Goal: Transaction & Acquisition: Purchase product/service

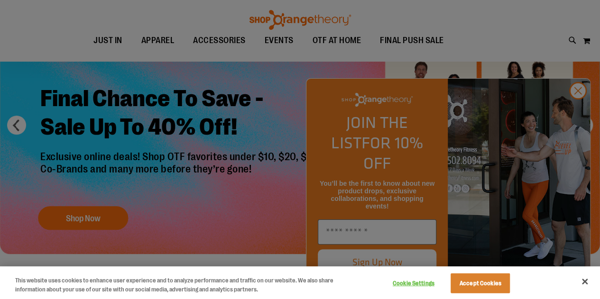
scroll to position [95, 0]
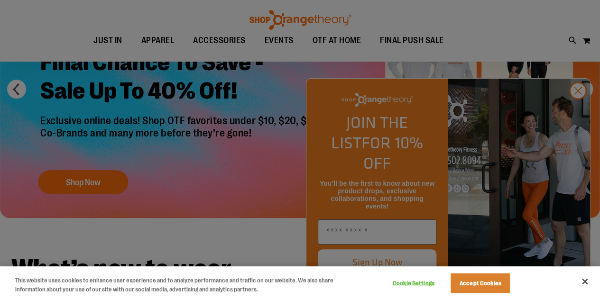
click at [576, 114] on div at bounding box center [300, 149] width 600 height 299
click at [587, 284] on button "Close" at bounding box center [585, 281] width 21 height 21
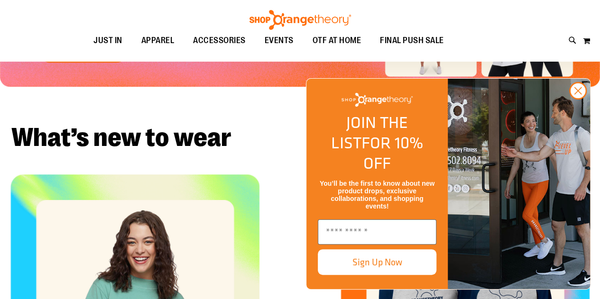
scroll to position [285, 0]
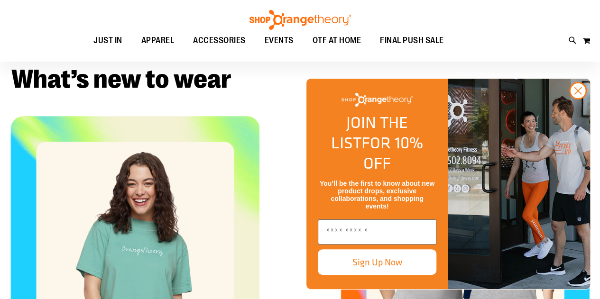
click at [578, 94] on icon "Close dialog" at bounding box center [578, 91] width 7 height 7
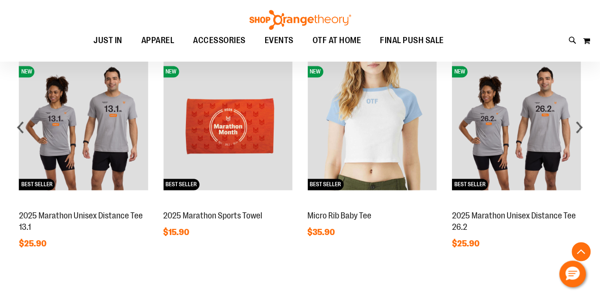
scroll to position [617, 0]
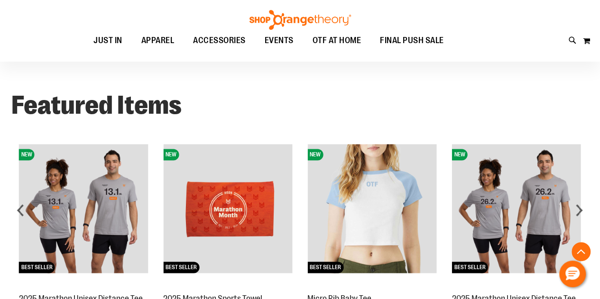
click at [581, 213] on div "next" at bounding box center [579, 210] width 19 height 19
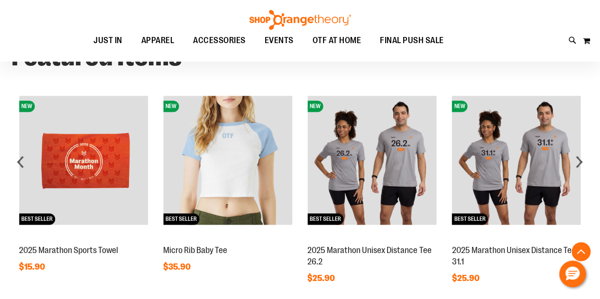
scroll to position [712, 0]
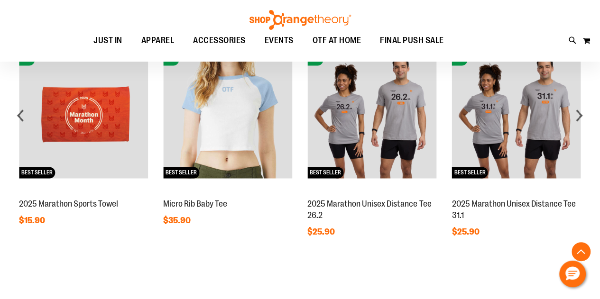
click at [512, 142] on img at bounding box center [516, 113] width 129 height 129
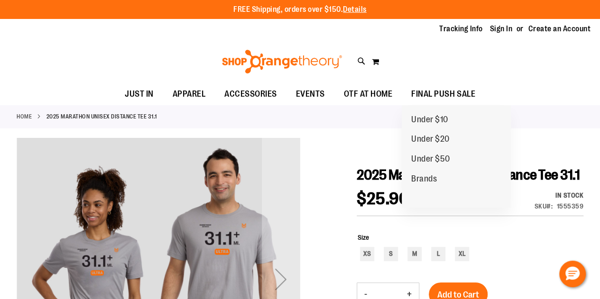
click at [452, 97] on span "FINAL PUSH SALE" at bounding box center [443, 94] width 64 height 21
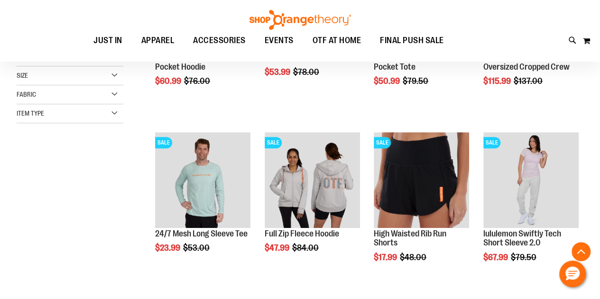
scroll to position [285, 0]
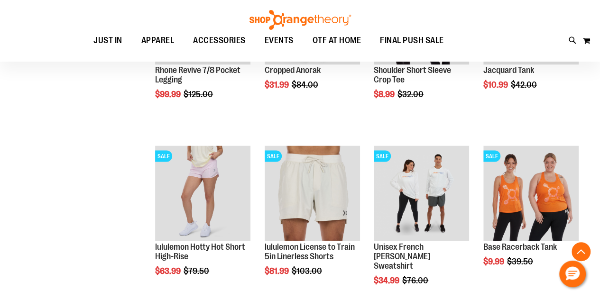
scroll to position [759, 0]
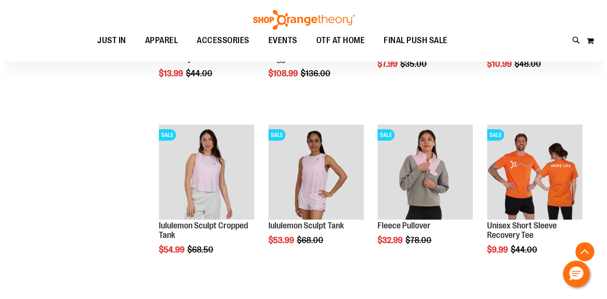
scroll to position [1139, 0]
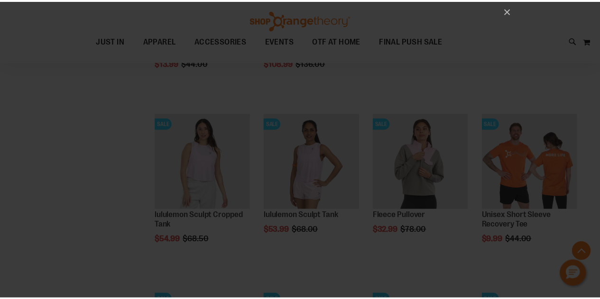
scroll to position [0, 0]
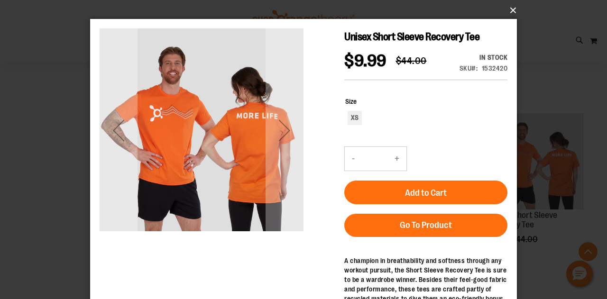
click at [509, 13] on button "×" at bounding box center [306, 10] width 427 height 21
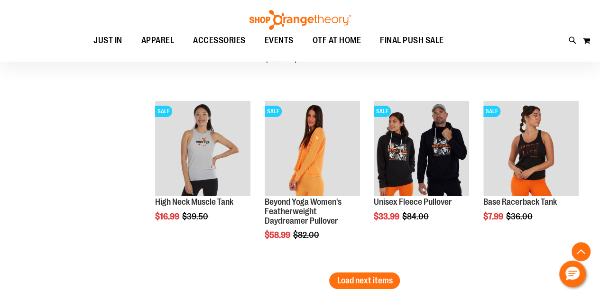
scroll to position [1518, 0]
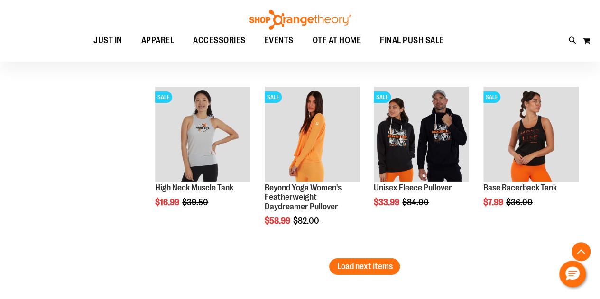
click at [378, 265] on span "Load next items" at bounding box center [365, 266] width 56 height 9
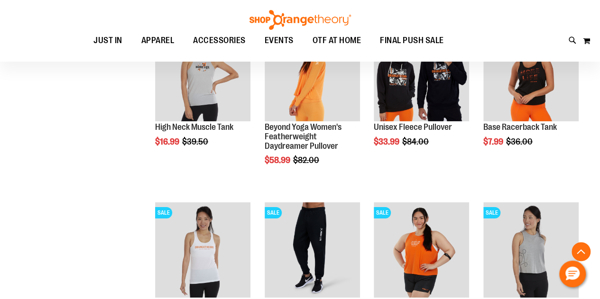
scroll to position [1613, 0]
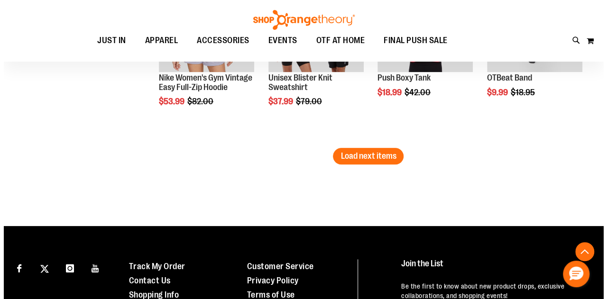
scroll to position [2183, 0]
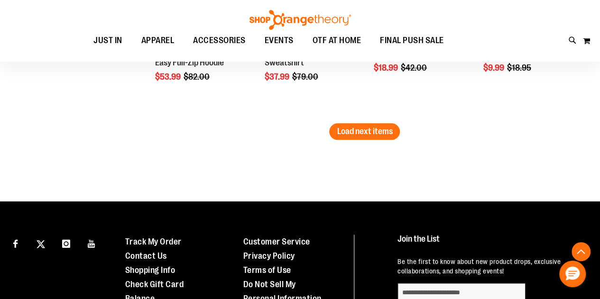
click at [365, 129] on span "Load next items" at bounding box center [365, 131] width 56 height 9
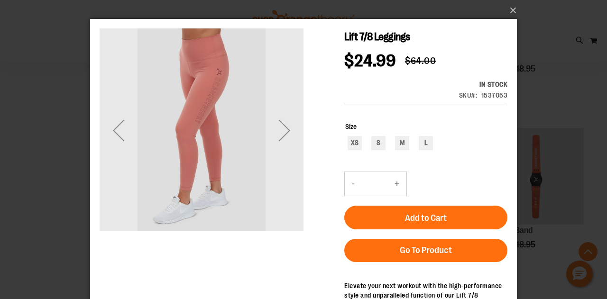
click at [279, 132] on div "Next" at bounding box center [285, 131] width 38 height 38
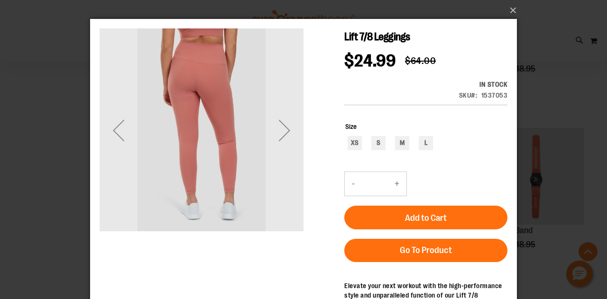
click at [281, 132] on div "Next" at bounding box center [285, 131] width 38 height 38
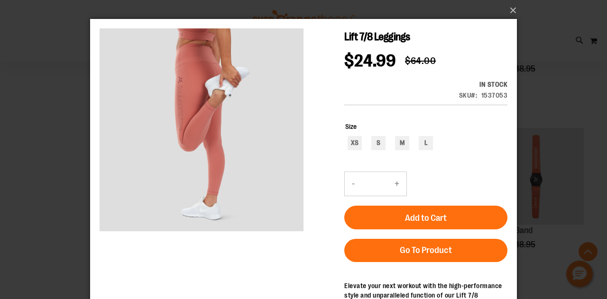
click at [410, 144] on div "XS S M L" at bounding box center [426, 144] width 162 height 17
click at [400, 143] on div "M" at bounding box center [402, 143] width 14 height 14
type input "***"
click at [402, 215] on button "Add to Cart" at bounding box center [425, 218] width 163 height 24
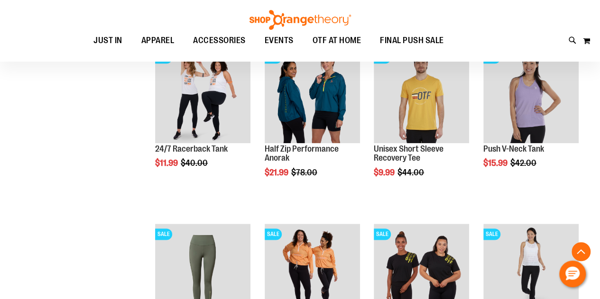
scroll to position [62, 0]
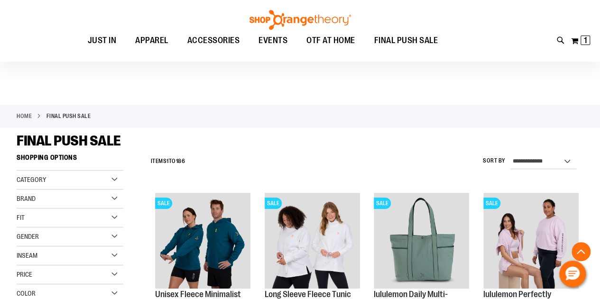
scroll to position [1380, 0]
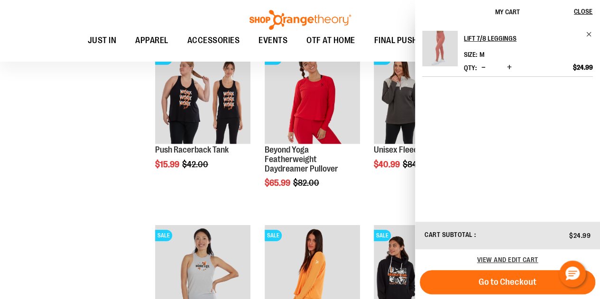
click at [99, 182] on div "**********" at bounding box center [300, 141] width 567 height 2743
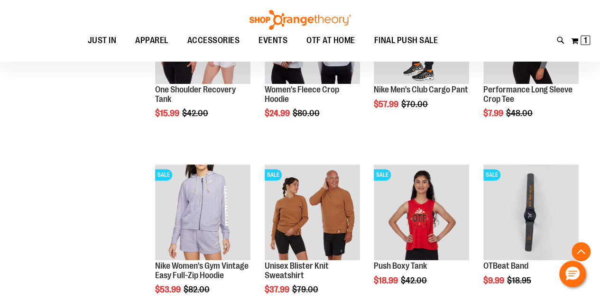
scroll to position [1997, 0]
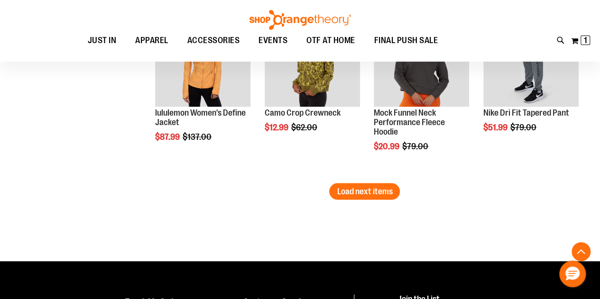
scroll to position [2708, 0]
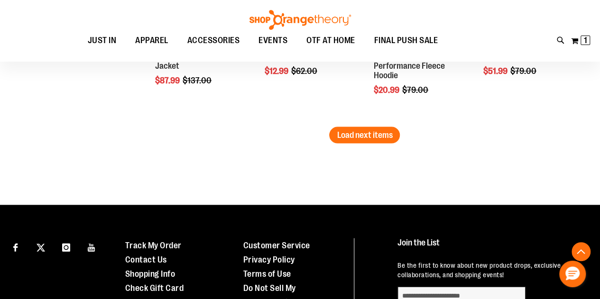
click at [359, 141] on button "Load next items" at bounding box center [364, 135] width 71 height 17
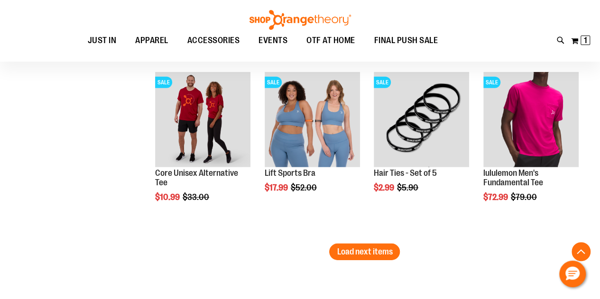
scroll to position [3135, 0]
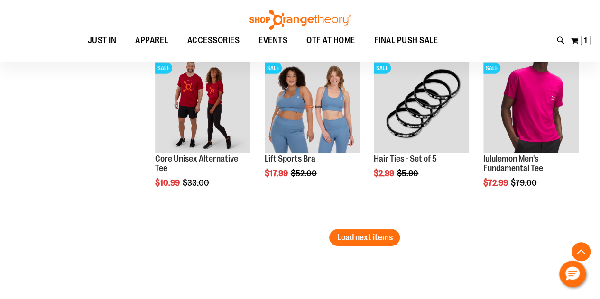
click at [376, 239] on span "Load next items" at bounding box center [365, 237] width 56 height 9
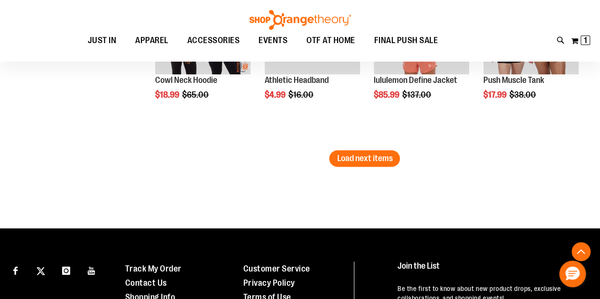
scroll to position [3752, 0]
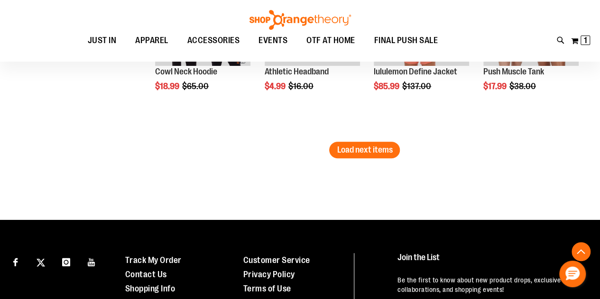
click at [372, 152] on span "Load next items" at bounding box center [365, 149] width 56 height 9
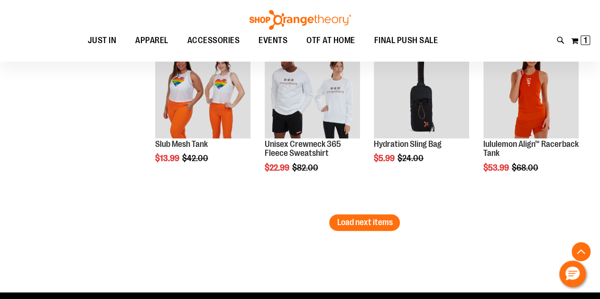
scroll to position [4274, 0]
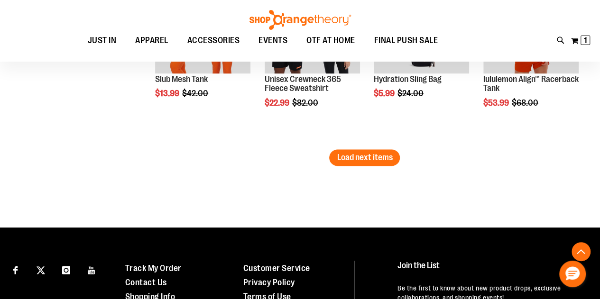
click at [370, 159] on span "Load next items" at bounding box center [365, 157] width 56 height 9
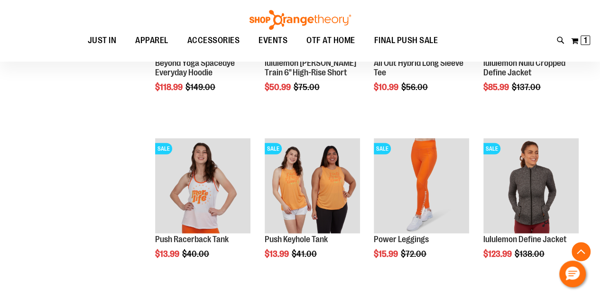
scroll to position [4654, 0]
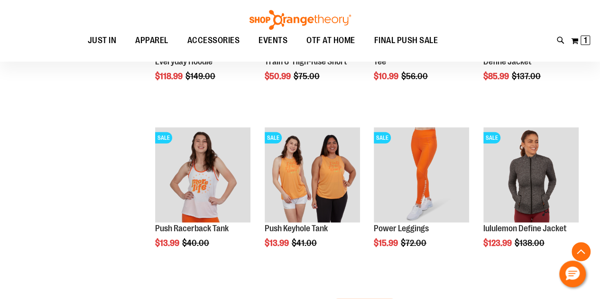
click at [408, 157] on img "product" at bounding box center [421, 175] width 95 height 95
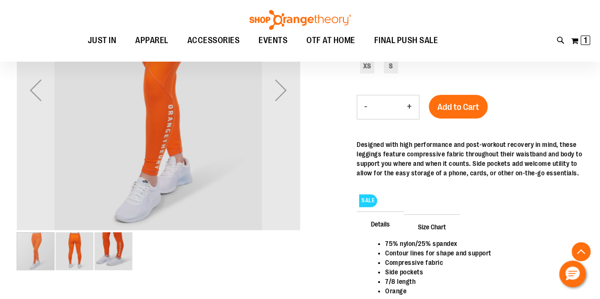
scroll to position [142, 0]
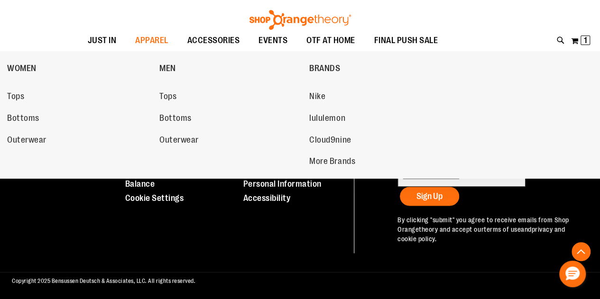
scroll to position [649, 0]
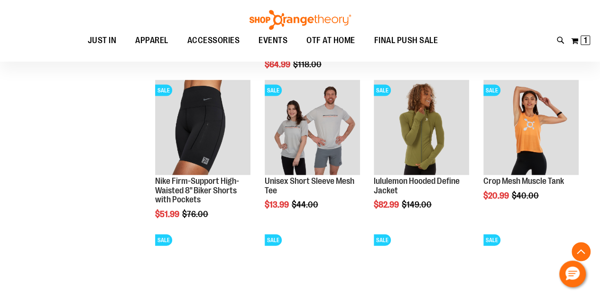
scroll to position [886, 0]
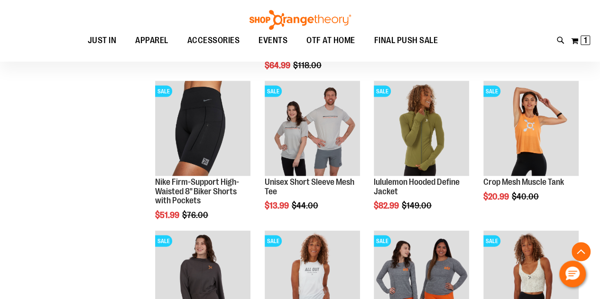
click at [319, 123] on img "product" at bounding box center [312, 128] width 95 height 95
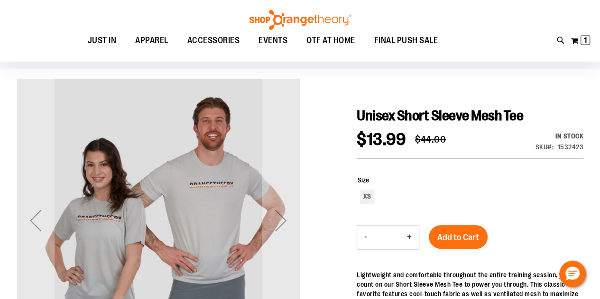
scroll to position [95, 0]
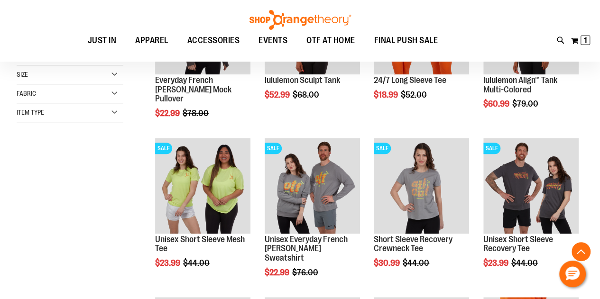
scroll to position [285, 0]
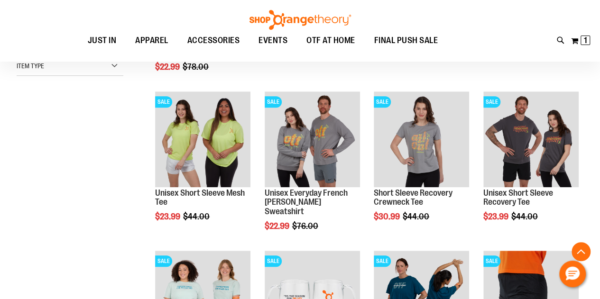
click at [520, 150] on img "product" at bounding box center [530, 139] width 95 height 95
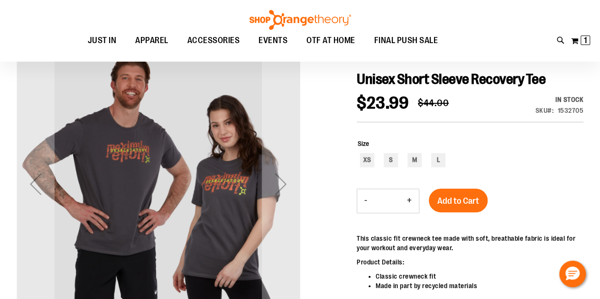
scroll to position [95, 0]
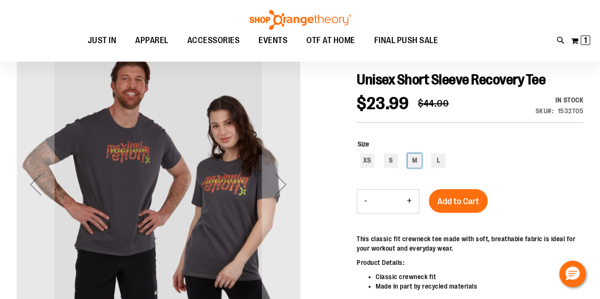
click at [412, 156] on div "M" at bounding box center [415, 161] width 14 height 14
type input "***"
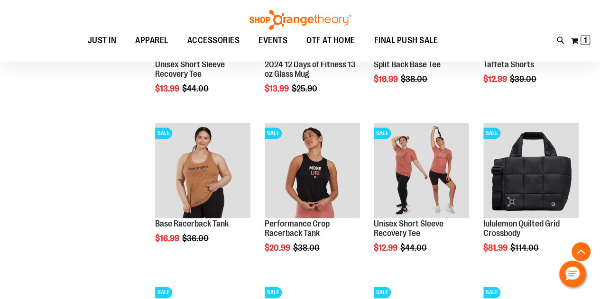
scroll to position [546, 0]
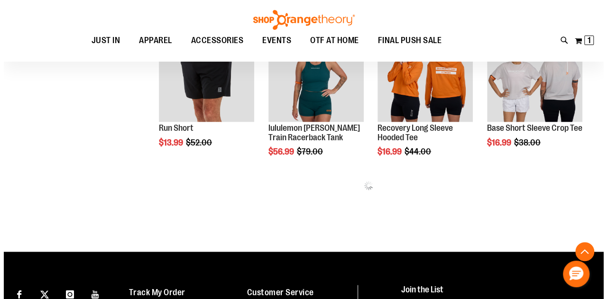
scroll to position [1068, 0]
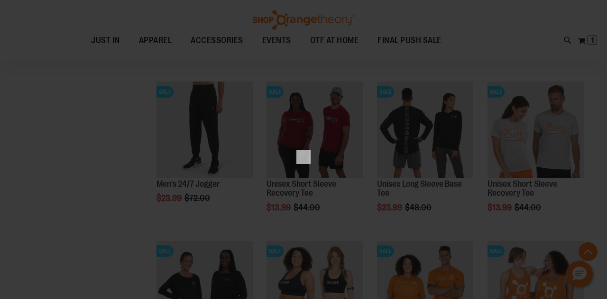
scroll to position [0, 0]
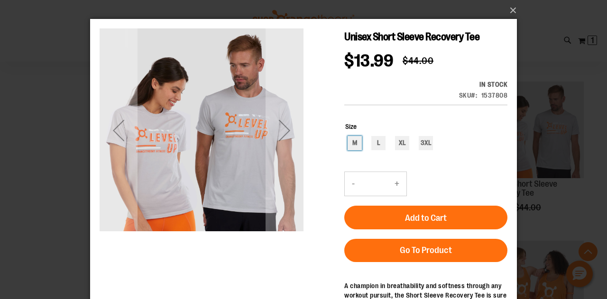
click at [352, 136] on div "M" at bounding box center [355, 143] width 14 height 14
type input "***"
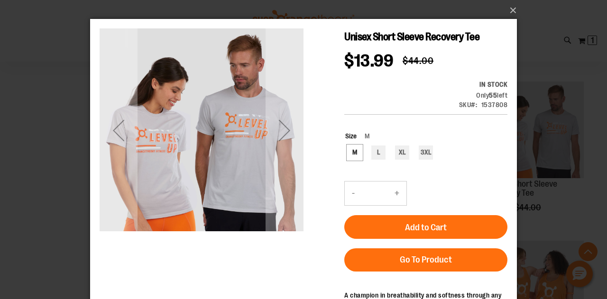
click at [424, 215] on button "Add to Cart" at bounding box center [425, 227] width 163 height 24
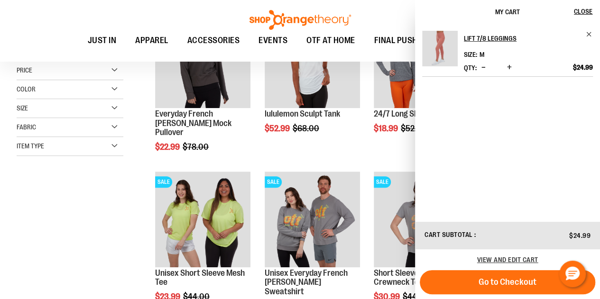
scroll to position [332, 0]
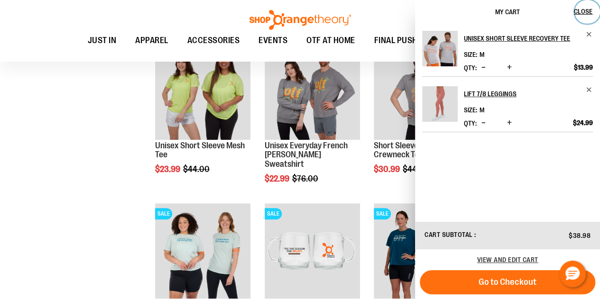
click at [583, 9] on span "Close" at bounding box center [583, 12] width 19 height 8
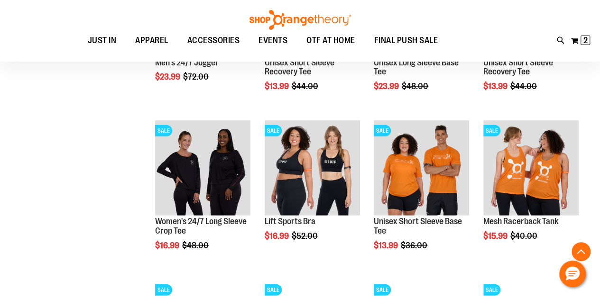
scroll to position [1149, 0]
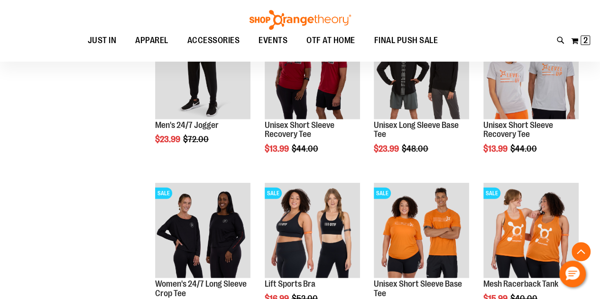
click at [432, 214] on img "product" at bounding box center [421, 230] width 95 height 95
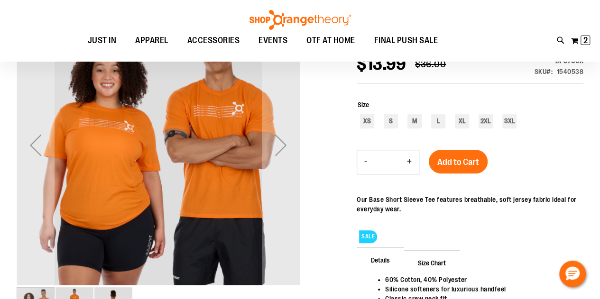
scroll to position [142, 0]
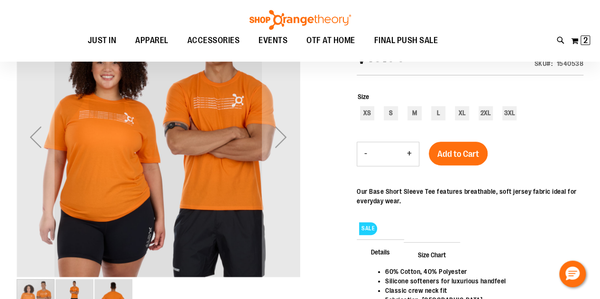
click at [281, 141] on div "Next" at bounding box center [281, 137] width 38 height 38
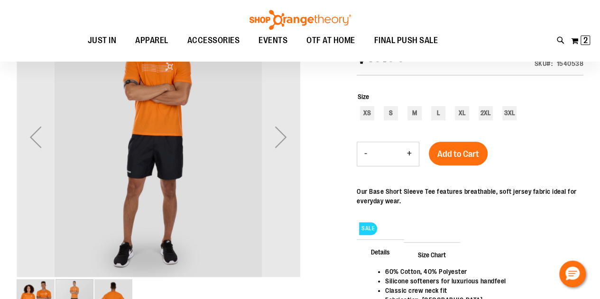
click at [281, 141] on div "Next" at bounding box center [281, 137] width 38 height 38
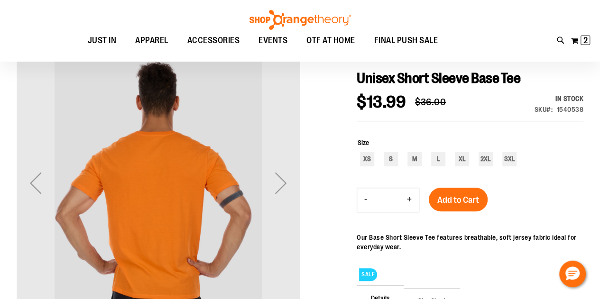
scroll to position [47, 0]
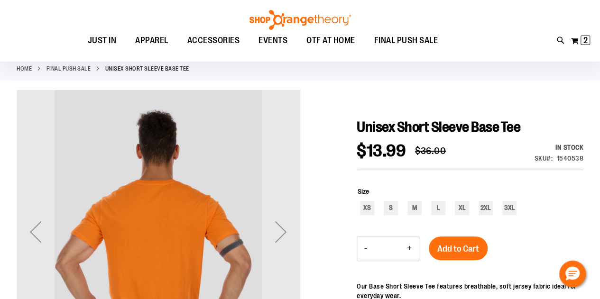
drag, startPoint x: 282, startPoint y: 216, endPoint x: 284, endPoint y: 231, distance: 14.8
click at [282, 218] on div "Next" at bounding box center [281, 232] width 38 height 38
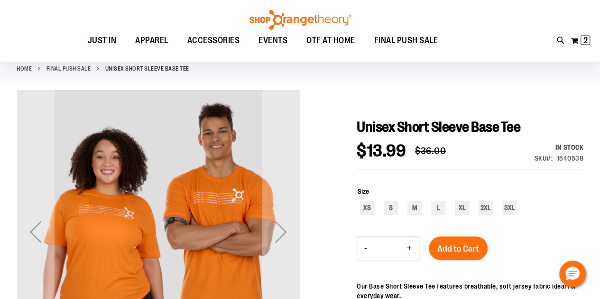
click at [284, 231] on div "Next" at bounding box center [281, 232] width 38 height 38
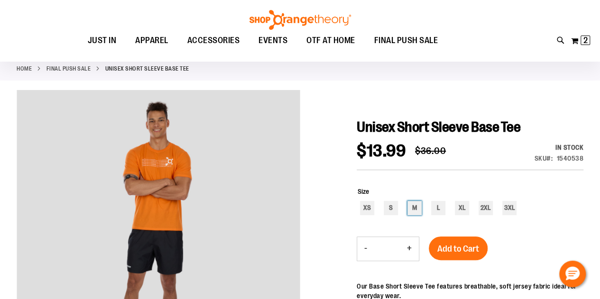
click at [418, 206] on div "M" at bounding box center [415, 208] width 14 height 14
type input "***"
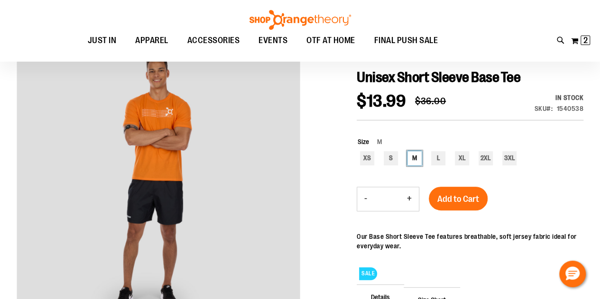
scroll to position [142, 0]
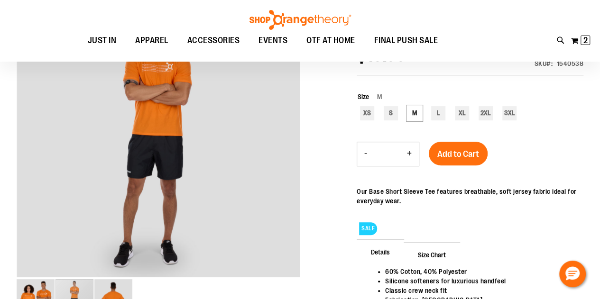
click at [468, 157] on span "Add to Cart" at bounding box center [458, 154] width 42 height 10
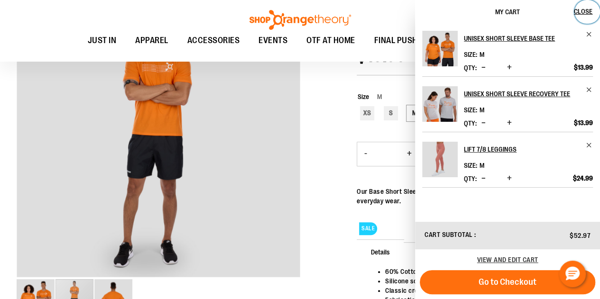
click at [582, 8] on span "Close" at bounding box center [583, 12] width 19 height 8
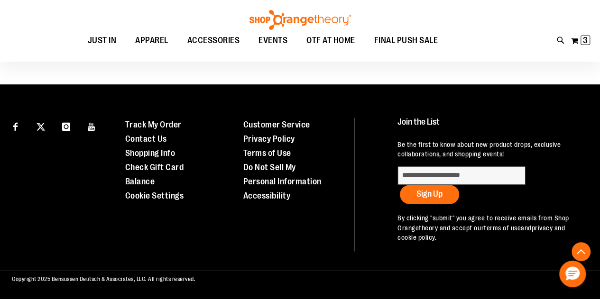
scroll to position [487, 0]
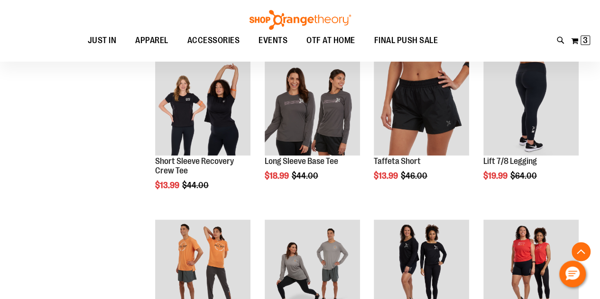
scroll to position [677, 0]
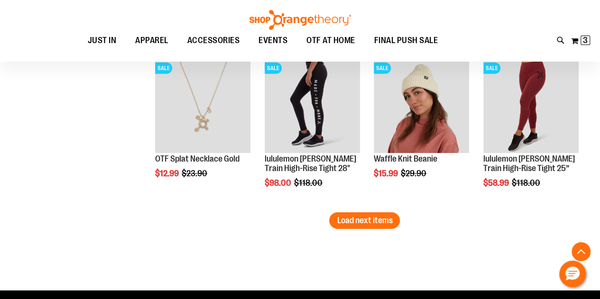
scroll to position [1436, 0]
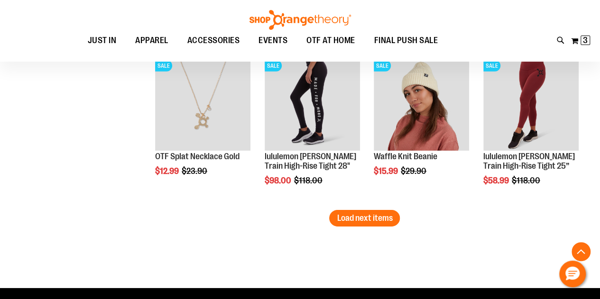
click at [338, 222] on span "Load next items" at bounding box center [365, 218] width 56 height 9
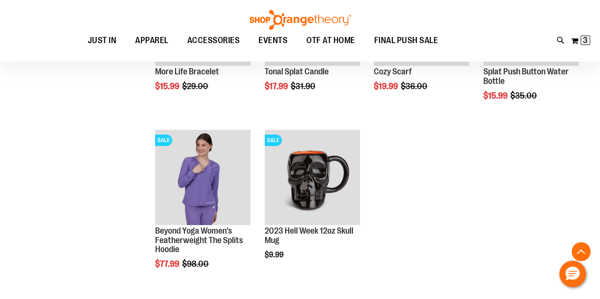
scroll to position [1626, 0]
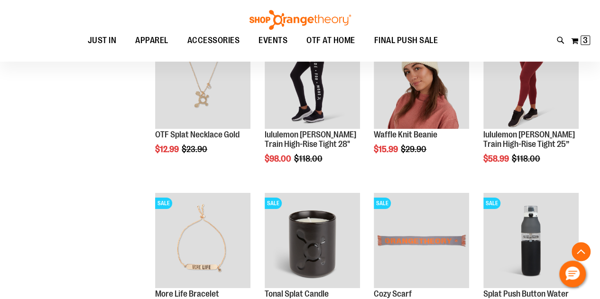
scroll to position [1341, 0]
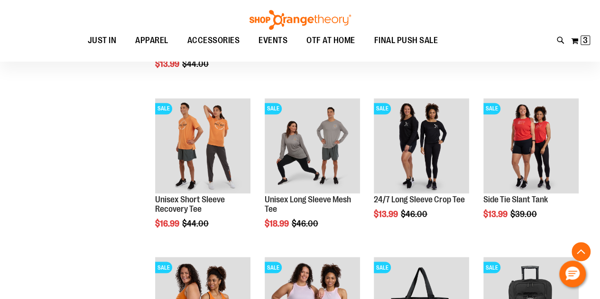
scroll to position [677, 0]
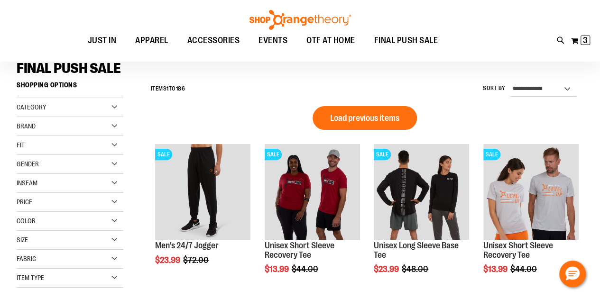
scroll to position [60, 0]
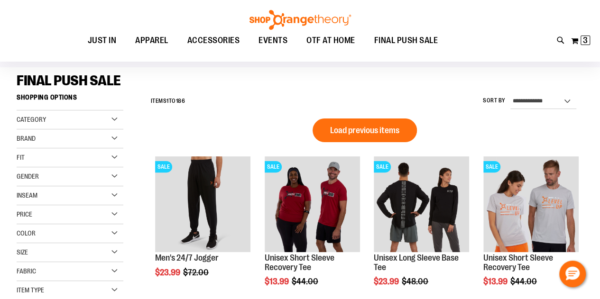
click at [378, 131] on span "Load previous items" at bounding box center [364, 130] width 69 height 9
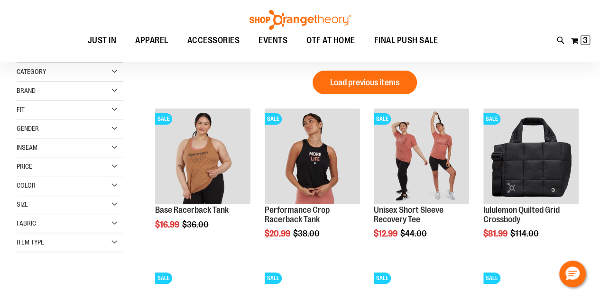
scroll to position [108, 0]
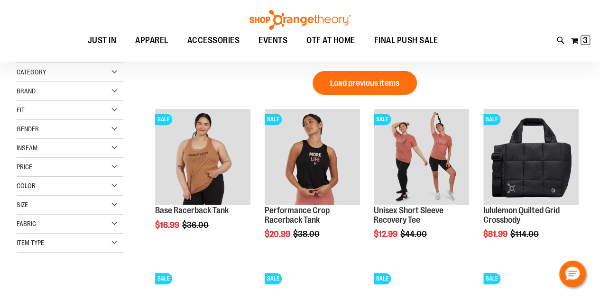
click at [441, 136] on img "product" at bounding box center [421, 156] width 95 height 95
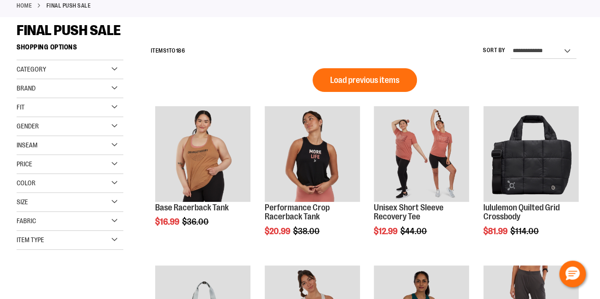
scroll to position [107, 0]
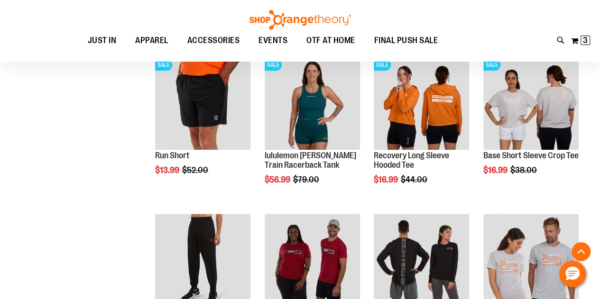
scroll to position [582, 0]
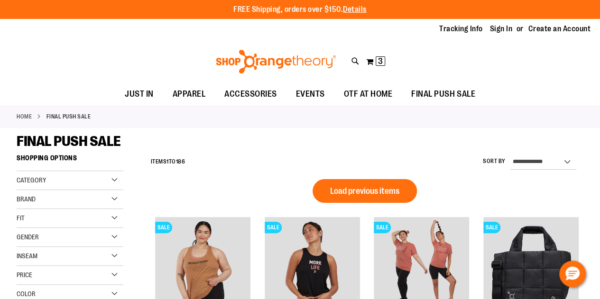
click at [362, 191] on span "Load previous items" at bounding box center [364, 190] width 69 height 9
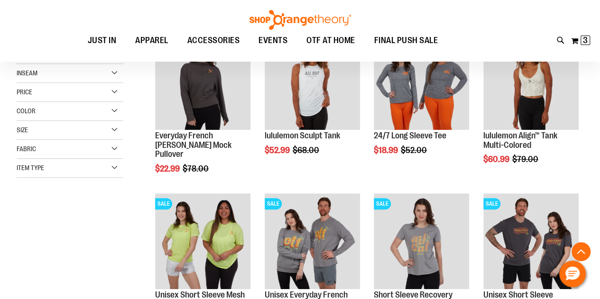
scroll to position [285, 0]
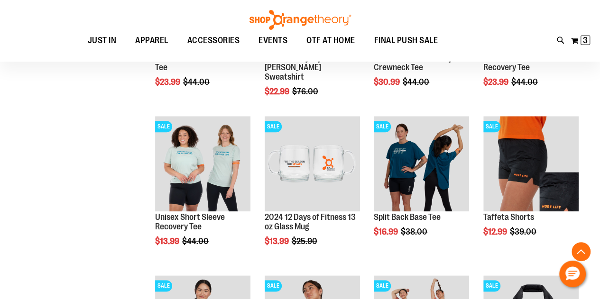
scroll to position [427, 0]
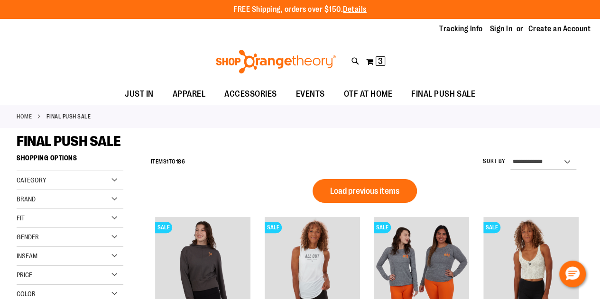
click at [385, 187] on span "Load previous items" at bounding box center [364, 190] width 69 height 9
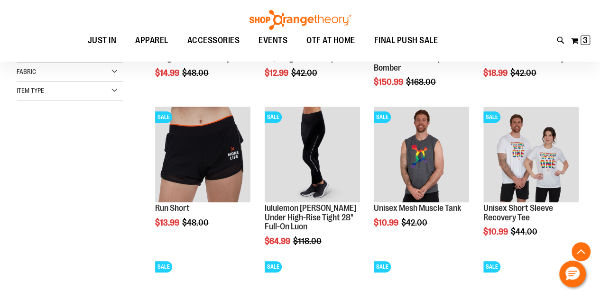
scroll to position [285, 0]
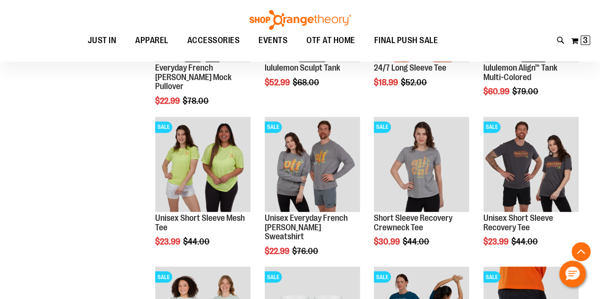
scroll to position [712, 0]
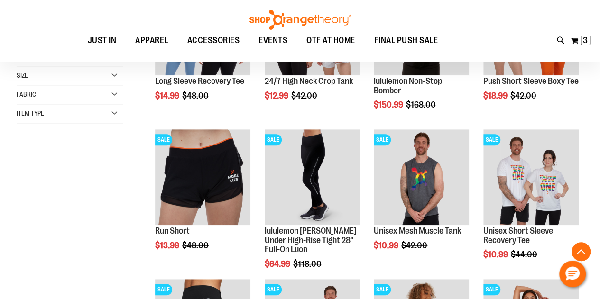
scroll to position [47, 0]
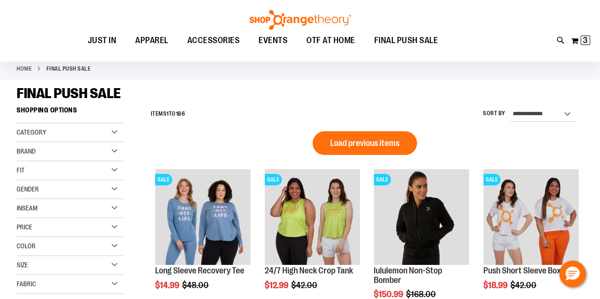
click at [372, 151] on button "Load previous items" at bounding box center [365, 143] width 104 height 24
